Goal: Check status

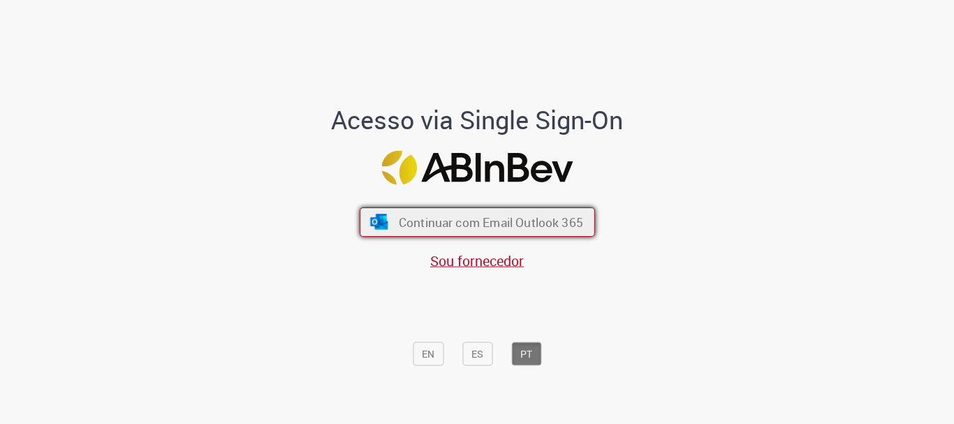
click at [525, 229] on span "Continuar com Email Outlook 365" at bounding box center [490, 222] width 184 height 16
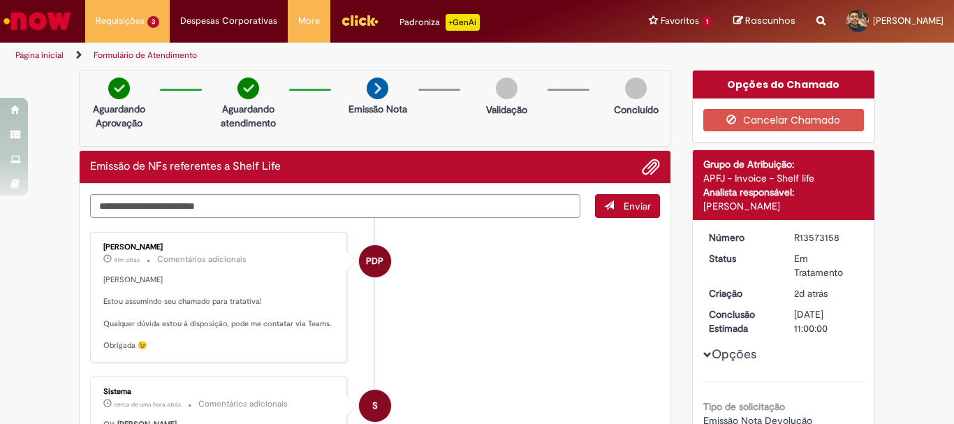
click at [370, 89] on img at bounding box center [378, 89] width 22 height 22
drag, startPoint x: 103, startPoint y: 304, endPoint x: 288, endPoint y: 307, distance: 185.1
click at [288, 307] on p "[PERSON_NAME] Estou assumindo seu chamado para tratativa! Qualquer dúvida estou…" at bounding box center [219, 313] width 233 height 77
drag, startPoint x: 126, startPoint y: 326, endPoint x: 284, endPoint y: 351, distance: 159.9
click at [284, 351] on p "[PERSON_NAME] Estou assumindo seu chamado para tratativa! Qualquer dúvida estou…" at bounding box center [219, 313] width 233 height 77
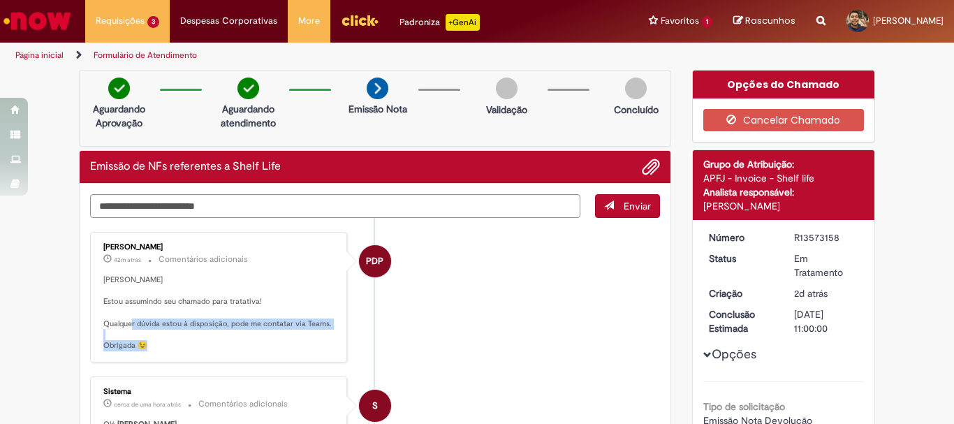
click at [191, 338] on p "[PERSON_NAME] Estou assumindo seu chamado para tratativa! Qualquer dúvida estou…" at bounding box center [219, 313] width 233 height 77
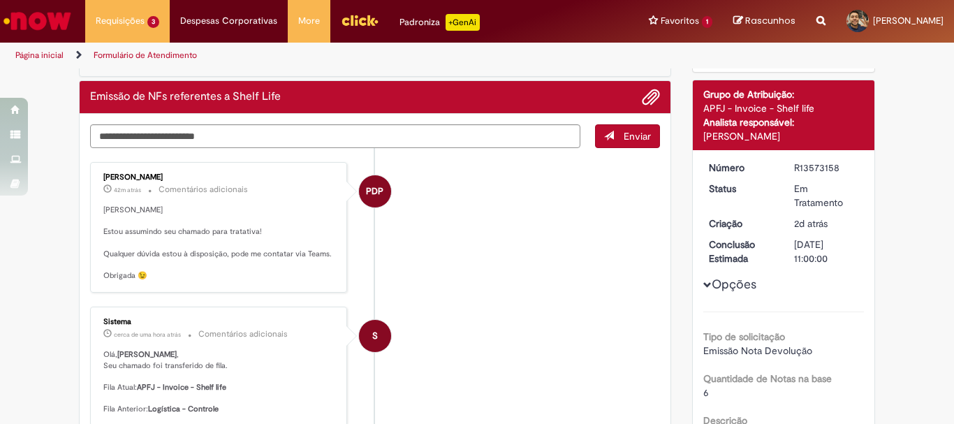
scroll to position [140, 0]
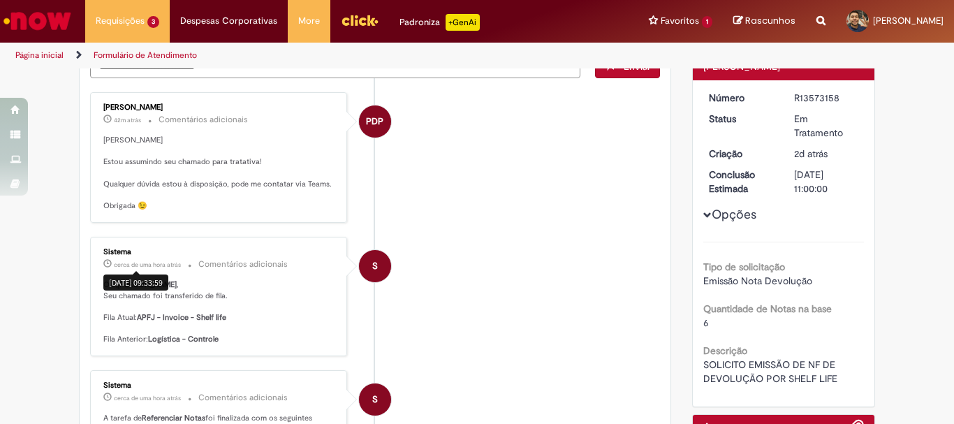
drag, startPoint x: 215, startPoint y: 345, endPoint x: 110, endPoint y: 250, distance: 141.9
click at [110, 250] on div "Sistema cerca de uma hora atrás cerca de uma hora atrás [DATE] 09:33:59 Comentá…" at bounding box center [218, 296] width 249 height 111
click at [552, 204] on li "PDP [PERSON_NAME] 42m atrás 42 minutos atrás Comentários adicionais [PERSON_NAM…" at bounding box center [375, 157] width 570 height 131
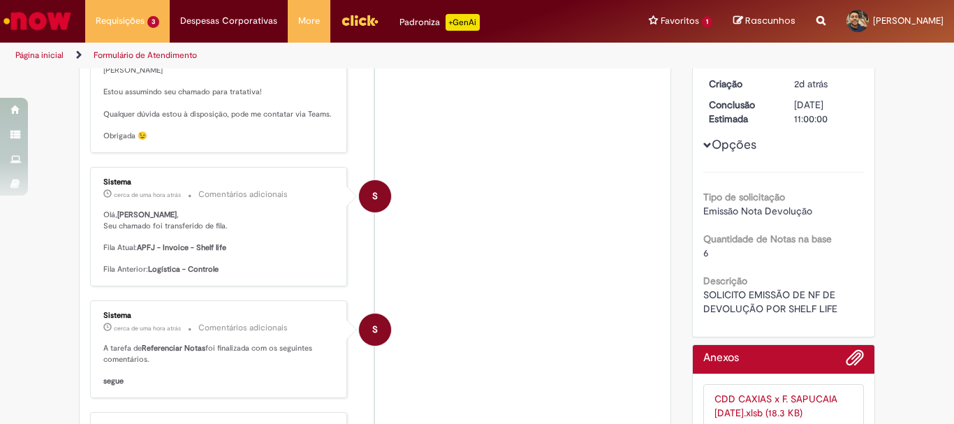
click at [706, 149] on span "Opções para R13573158" at bounding box center [707, 145] width 8 height 8
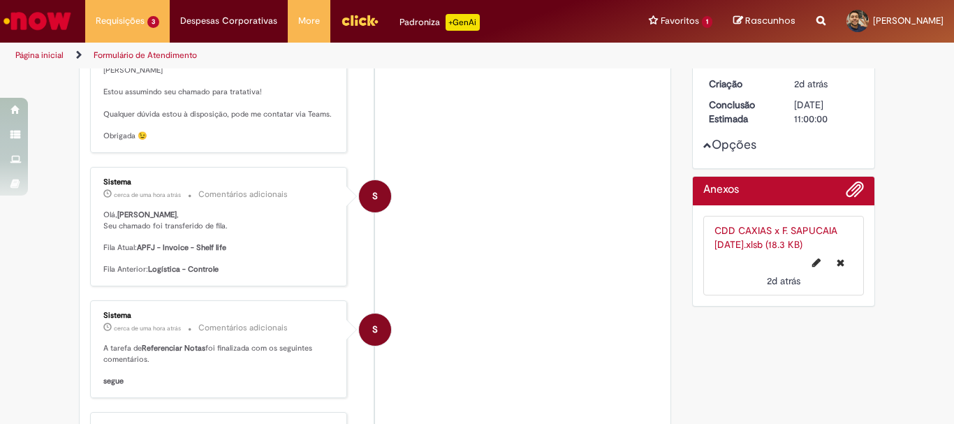
click at [706, 149] on span "Opções para R13573158" at bounding box center [707, 145] width 8 height 8
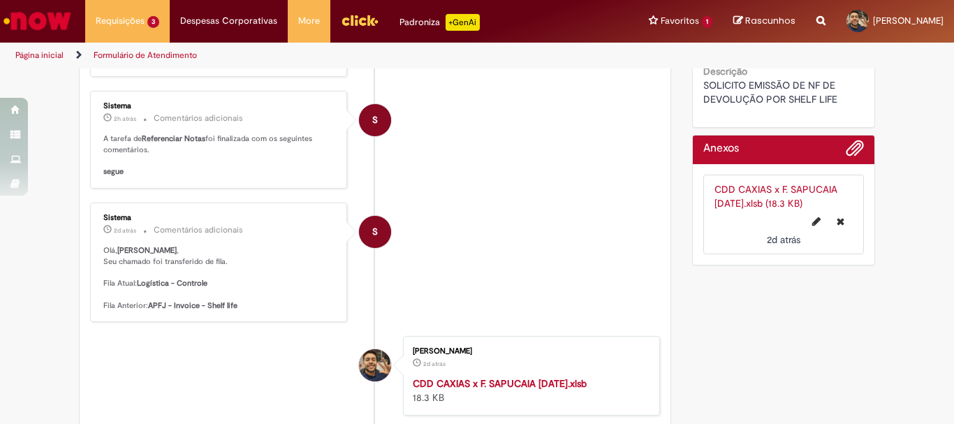
scroll to position [489, 0]
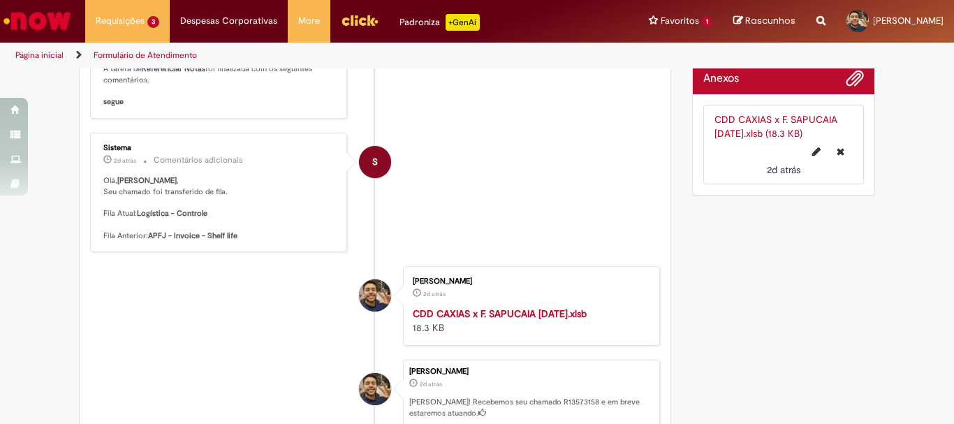
click at [579, 191] on li "S Sistema 2d atrás 2 dias atrás Comentários adicionais [PERSON_NAME] , Seu cham…" at bounding box center [375, 192] width 570 height 119
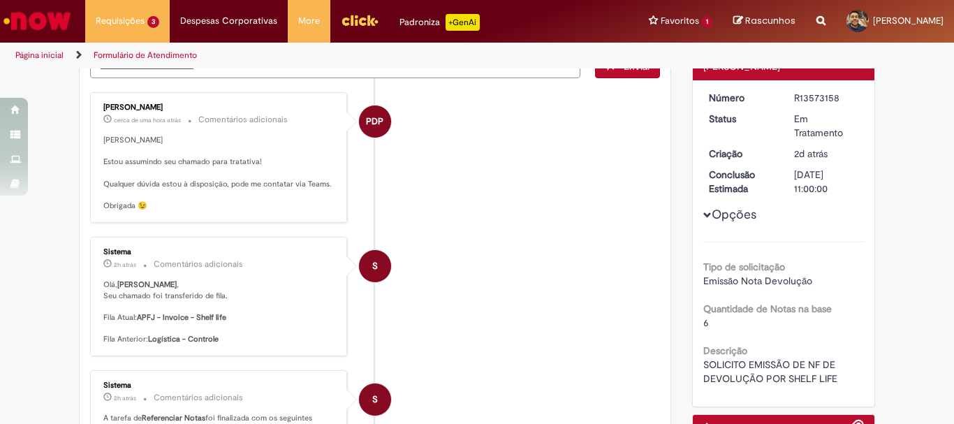
scroll to position [0, 0]
